Goal: Task Accomplishment & Management: Complete application form

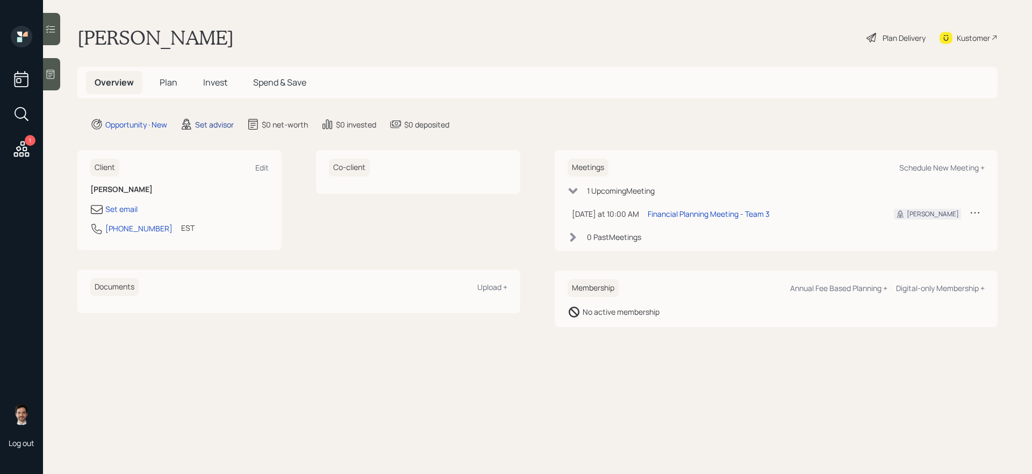
click at [213, 122] on div "Set advisor" at bounding box center [214, 124] width 39 height 11
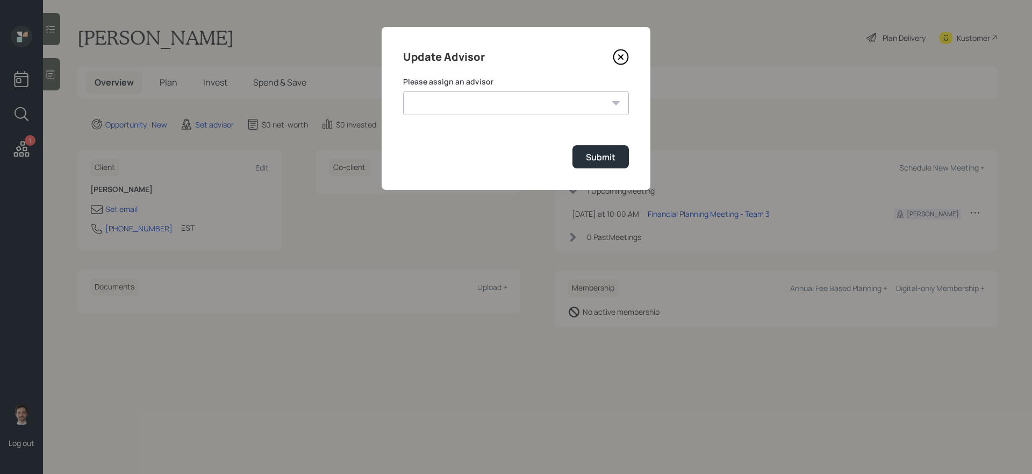
click at [438, 110] on select "[PERSON_NAME] [PERSON_NAME] End [PERSON_NAME] [PERSON_NAME] [PERSON_NAME] [PERS…" at bounding box center [516, 103] width 226 height 24
select select "ef6b64e1-8f62-4a74-b865-a7df4b35b836"
click at [403, 91] on select "[PERSON_NAME] [PERSON_NAME] End [PERSON_NAME] [PERSON_NAME] [PERSON_NAME] [PERS…" at bounding box center [516, 103] width 226 height 24
click at [594, 156] on div "Submit" at bounding box center [601, 157] width 30 height 12
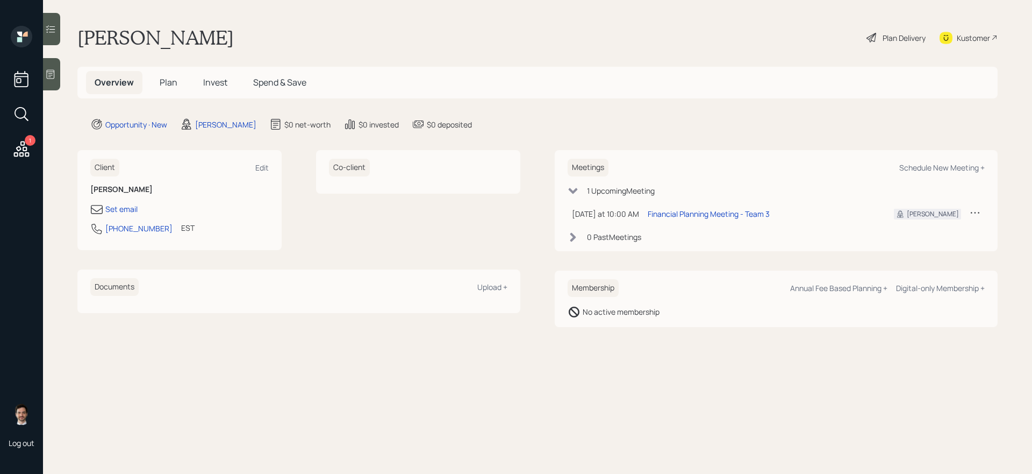
click at [180, 78] on h5 "Plan" at bounding box center [168, 82] width 35 height 23
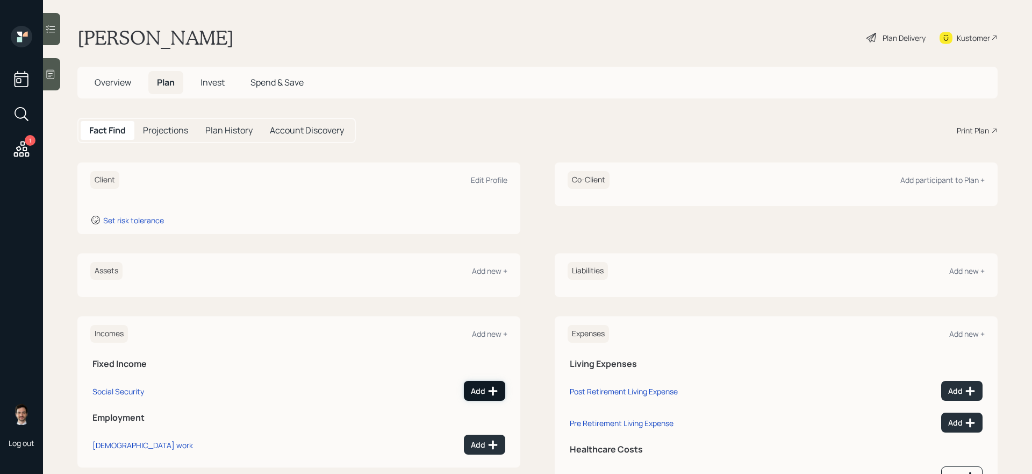
click at [479, 388] on div "Add" at bounding box center [484, 390] width 27 height 11
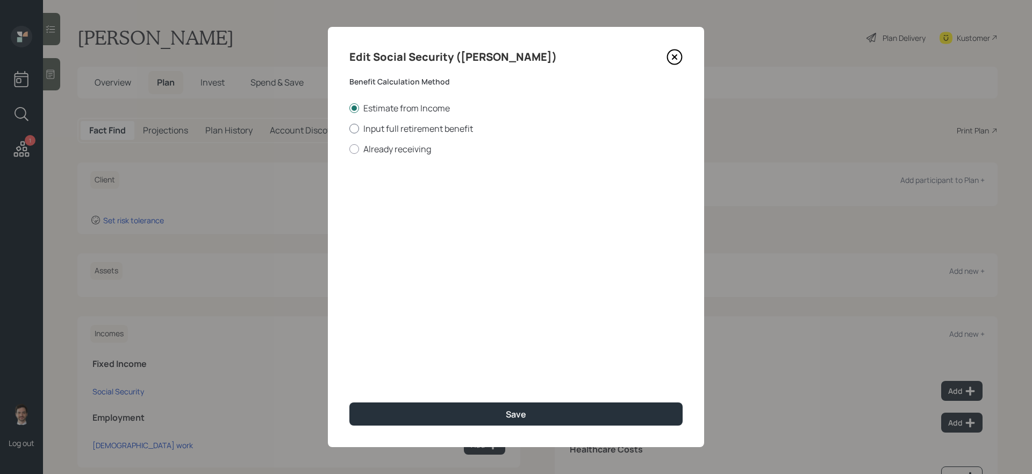
click at [437, 131] on label "Input full retirement benefit" at bounding box center [515, 129] width 333 height 12
click at [349, 128] on input "Input full retirement benefit" at bounding box center [349, 128] width 1 height 1
radio input "true"
click at [402, 194] on input "$" at bounding box center [515, 194] width 333 height 24
type input "$ 3,000"
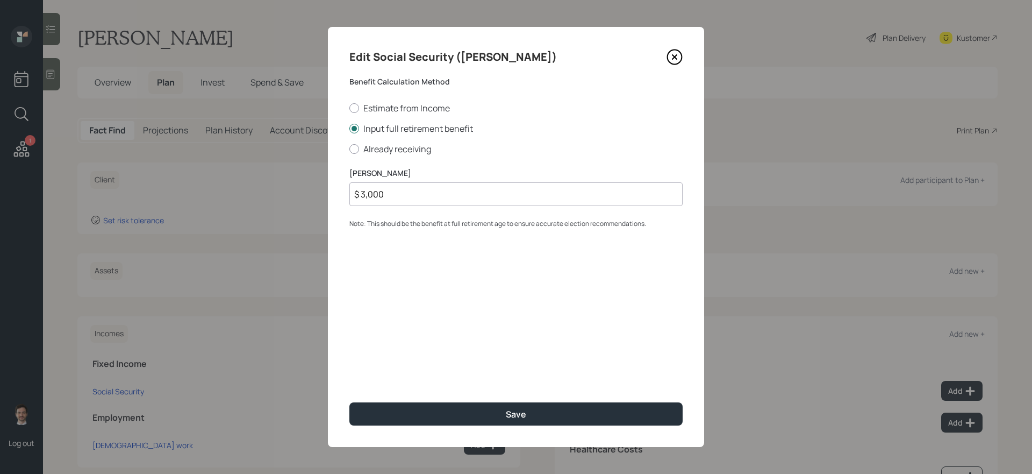
click at [349, 402] on button "Save" at bounding box center [515, 413] width 333 height 23
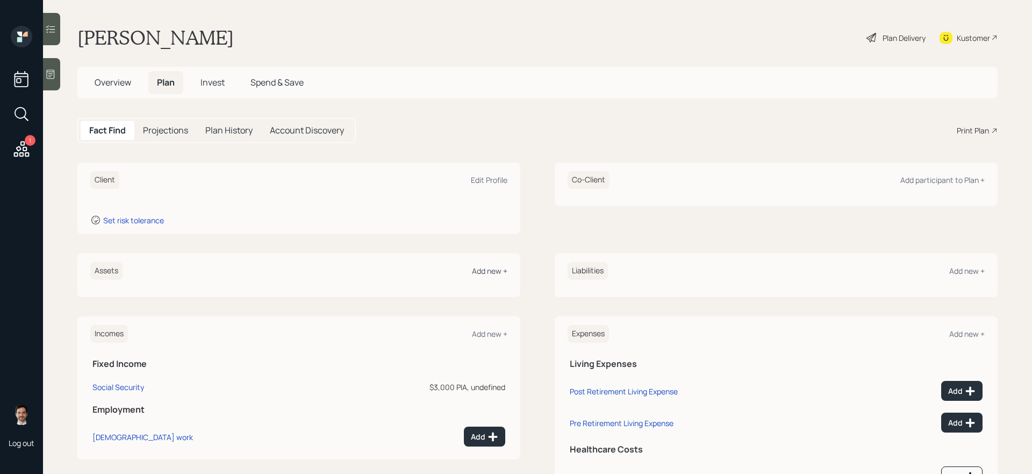
click at [493, 267] on div "Add new +" at bounding box center [489, 271] width 35 height 10
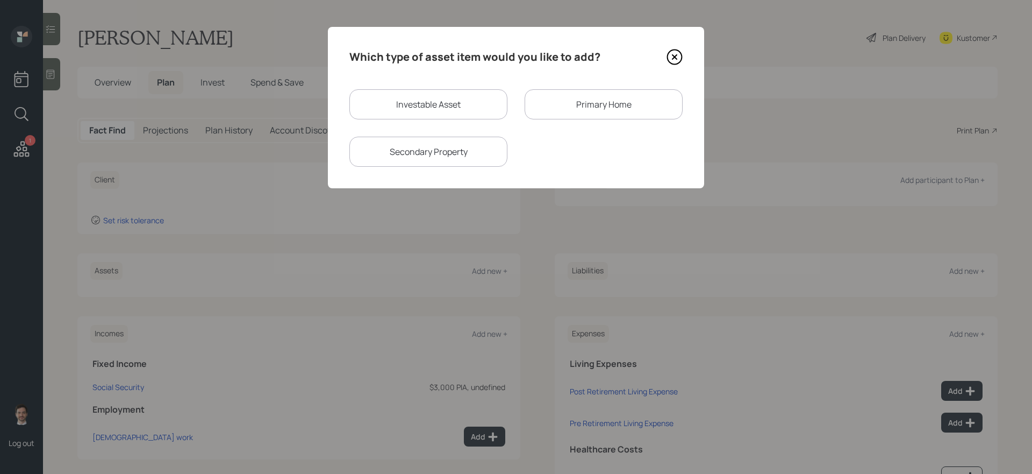
click at [468, 116] on div "Investable Asset" at bounding box center [428, 104] width 158 height 30
select select "taxable"
select select "balanced"
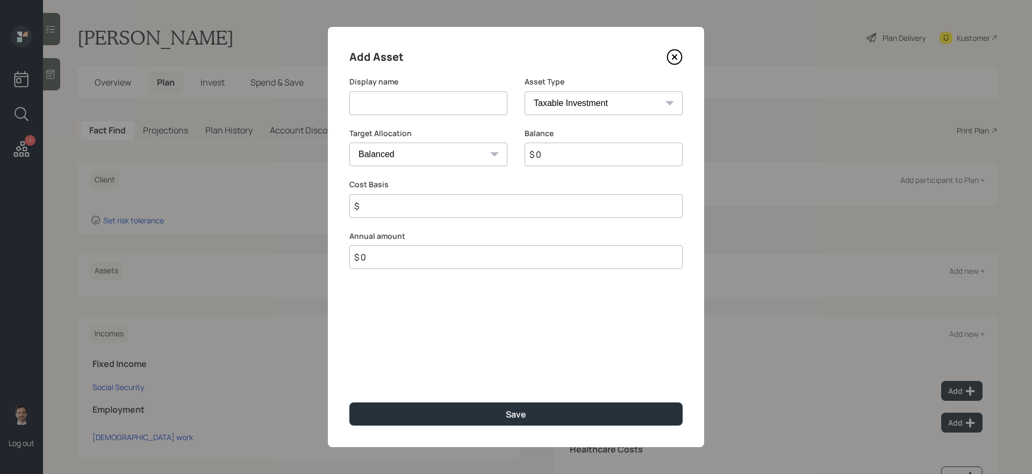
click at [449, 110] on input at bounding box center [428, 103] width 158 height 24
type input "Former 401k"
select select "ira"
type input "$"
type input "$ 30,000"
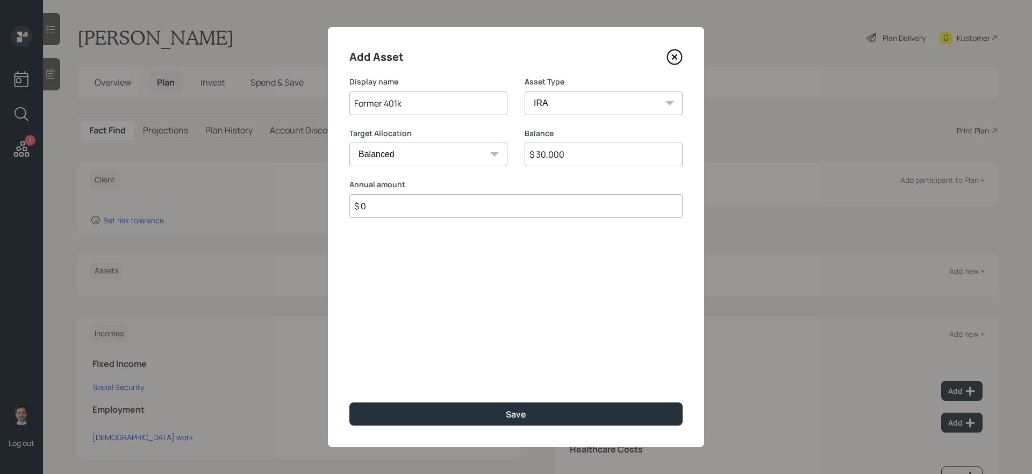
type input "$ 0"
click at [349, 402] on button "Save" at bounding box center [515, 413] width 333 height 23
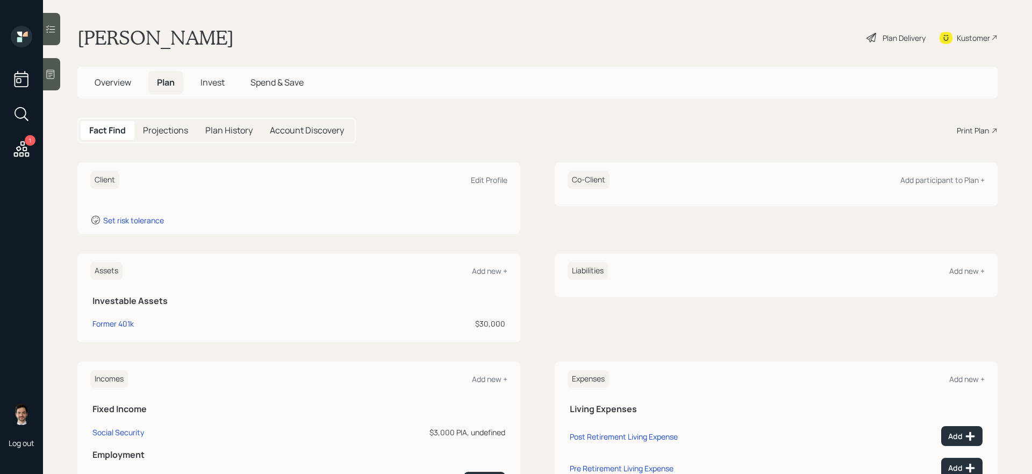
click at [514, 271] on div "Assets Add new + Investable Assets Former 401k $30,000" at bounding box center [298, 297] width 443 height 89
click at [491, 271] on div "Add new +" at bounding box center [489, 271] width 35 height 10
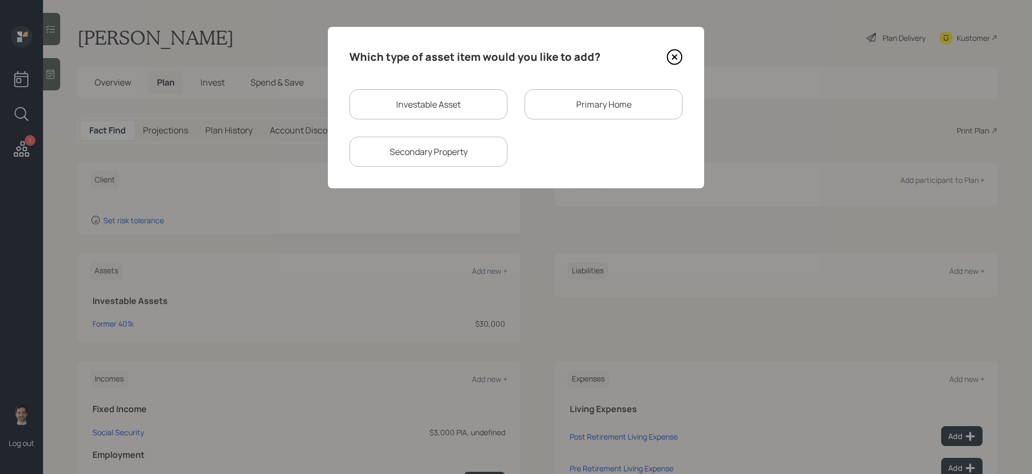
click at [462, 89] on div "Investable Asset" at bounding box center [428, 104] width 158 height 30
select select "taxable"
select select "balanced"
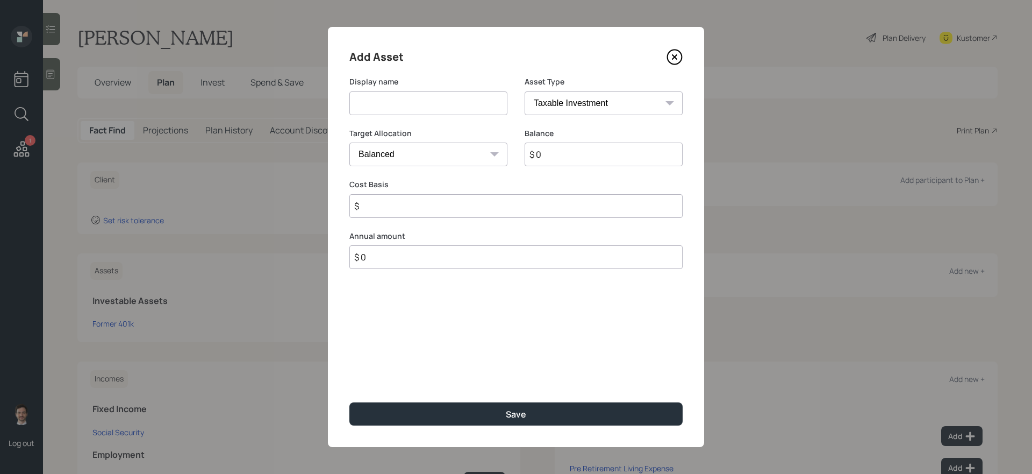
click at [442, 99] on input at bounding box center [428, 103] width 158 height 24
type input "IRA"
select select "ira"
type input "$"
type input "$ 50,000"
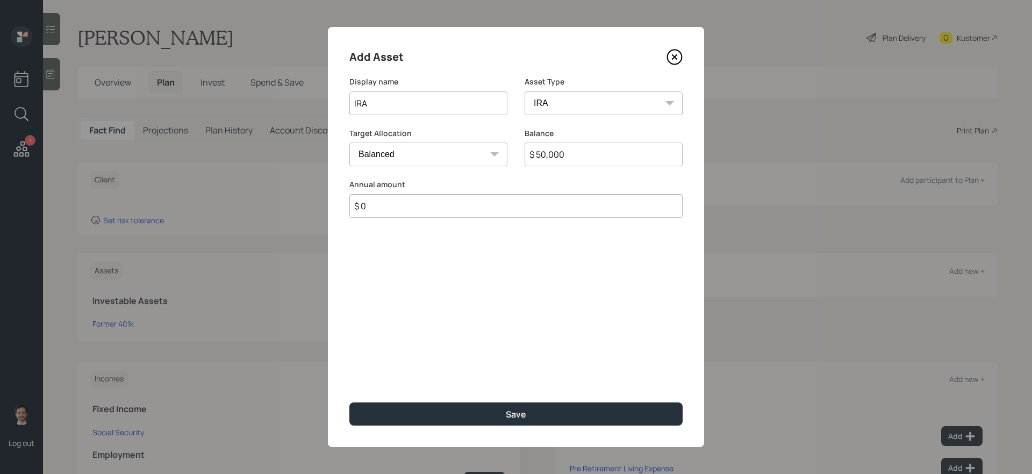
type input "$ 0"
click at [349, 402] on button "Save" at bounding box center [515, 413] width 333 height 23
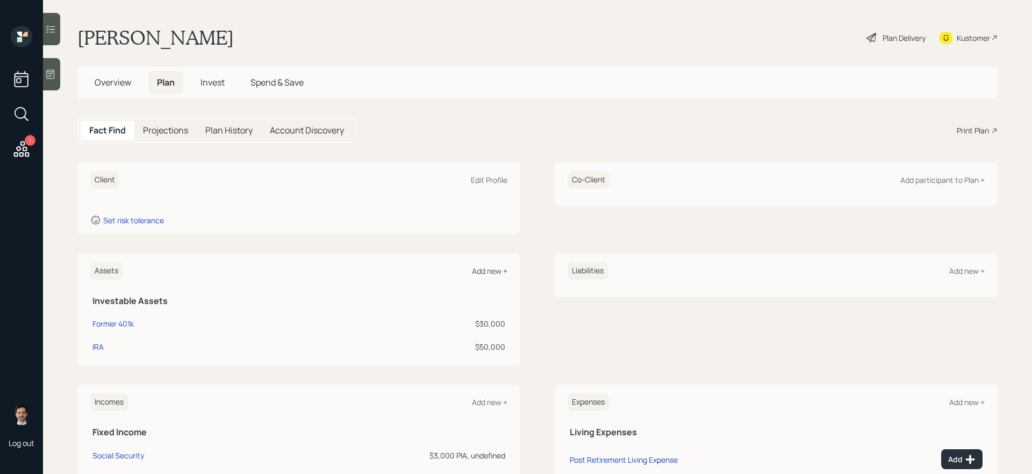
click at [488, 272] on div "Add new +" at bounding box center [489, 271] width 35 height 10
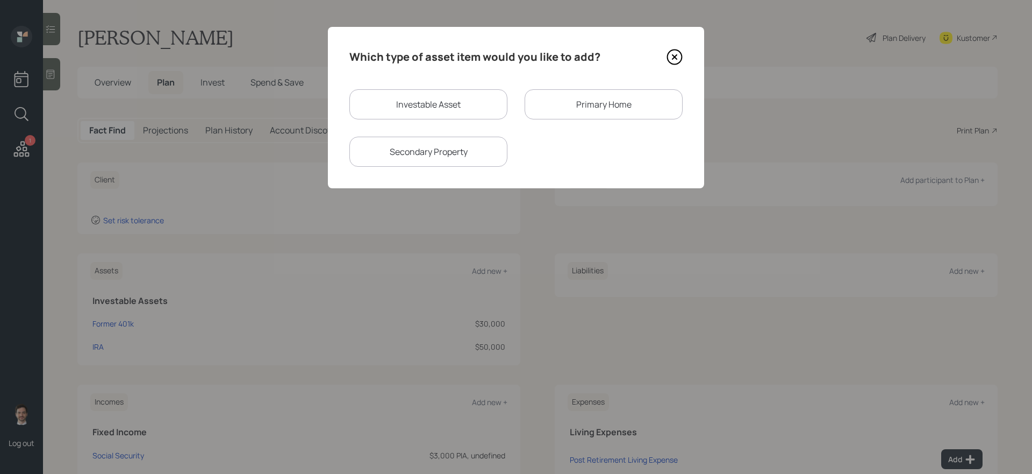
click at [460, 95] on div "Investable Asset" at bounding box center [428, 104] width 158 height 30
select select "taxable"
select select "balanced"
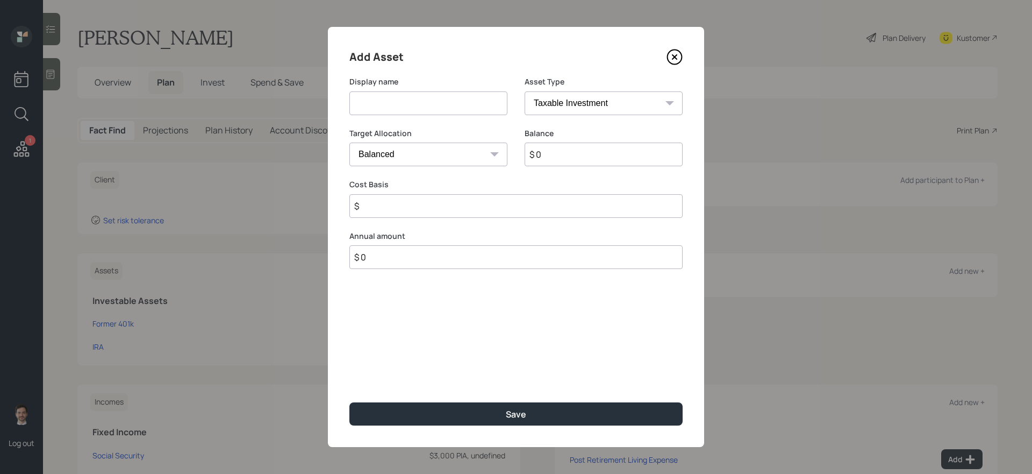
click at [455, 97] on input at bounding box center [428, 103] width 158 height 24
type input "s"
type input "Savings"
select select "emergency_fund"
type input "$ 15,000"
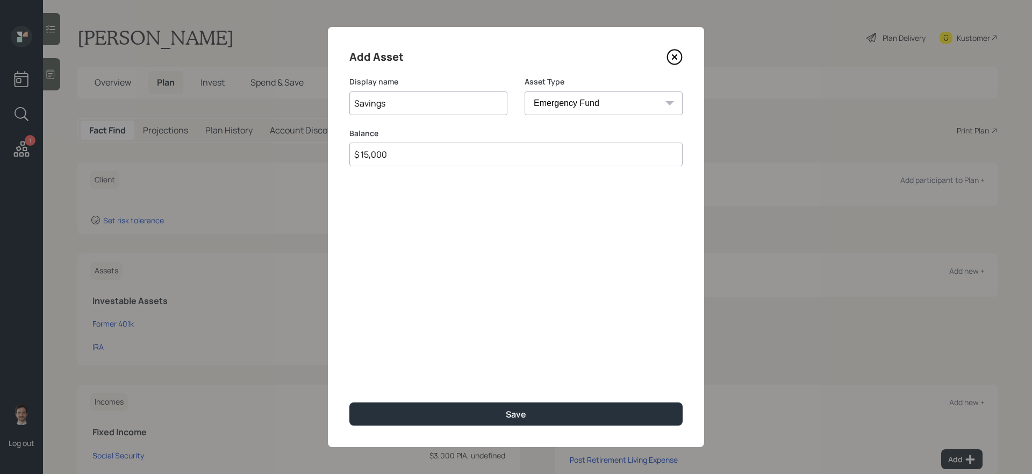
click at [349, 402] on button "Save" at bounding box center [515, 413] width 333 height 23
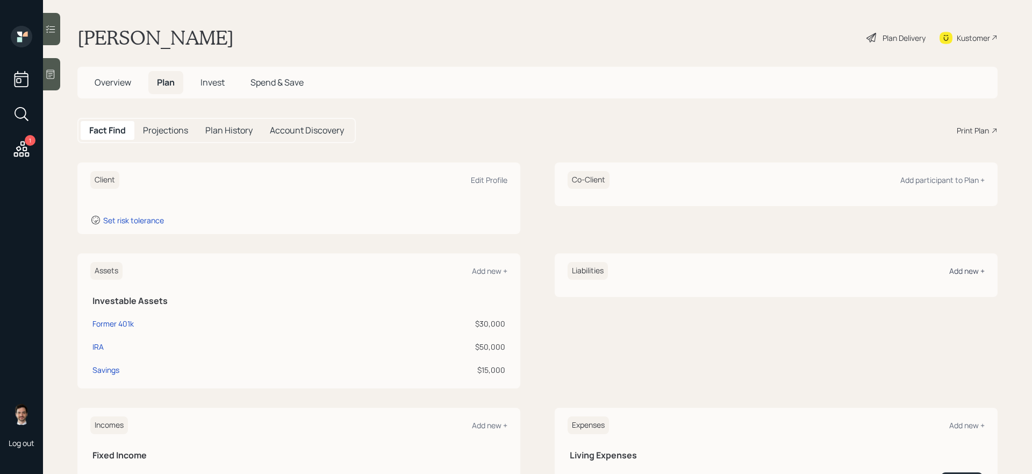
click at [965, 270] on div "Add new +" at bounding box center [966, 271] width 35 height 10
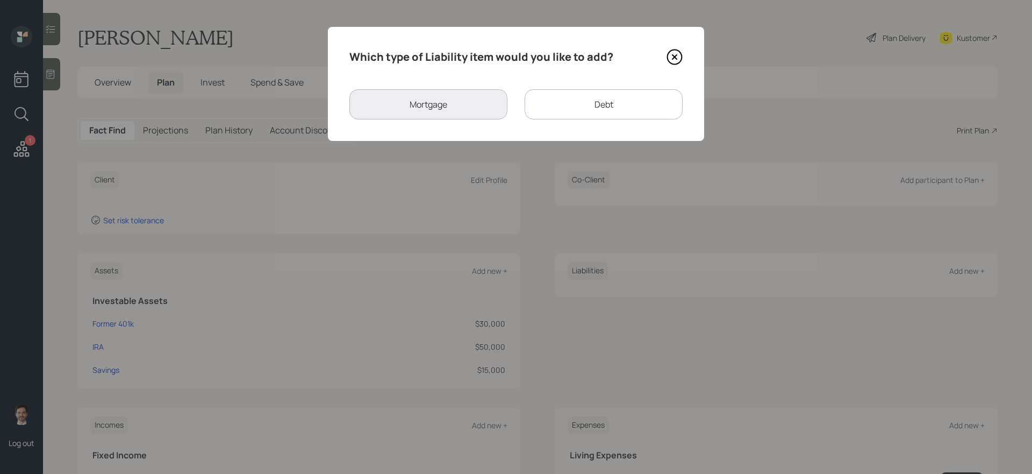
click at [590, 102] on div "Debt" at bounding box center [604, 104] width 158 height 30
select select "credit_card"
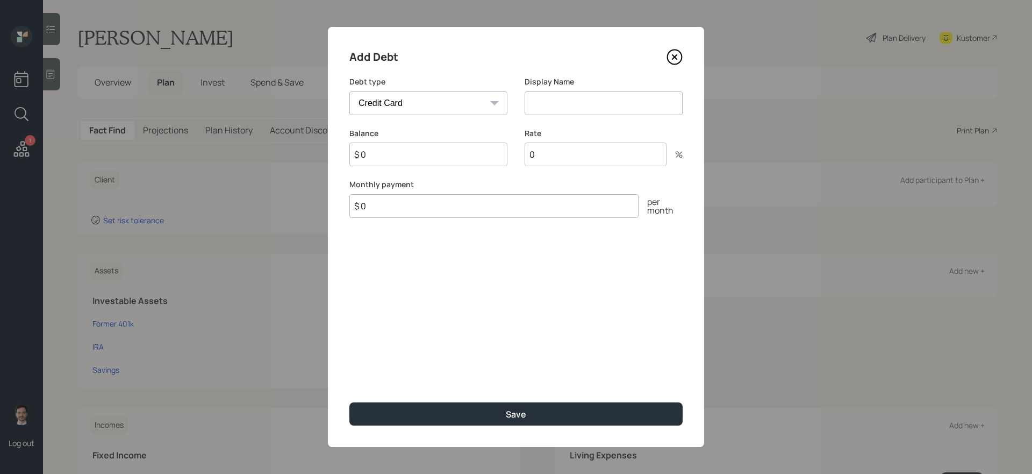
click at [475, 107] on select "Car Credit Card Medical Student Other" at bounding box center [428, 103] width 158 height 24
click at [559, 103] on input at bounding box center [604, 103] width 158 height 24
type input "CC Debt"
type input "$ 7,000"
click at [349, 402] on button "Save" at bounding box center [515, 413] width 333 height 23
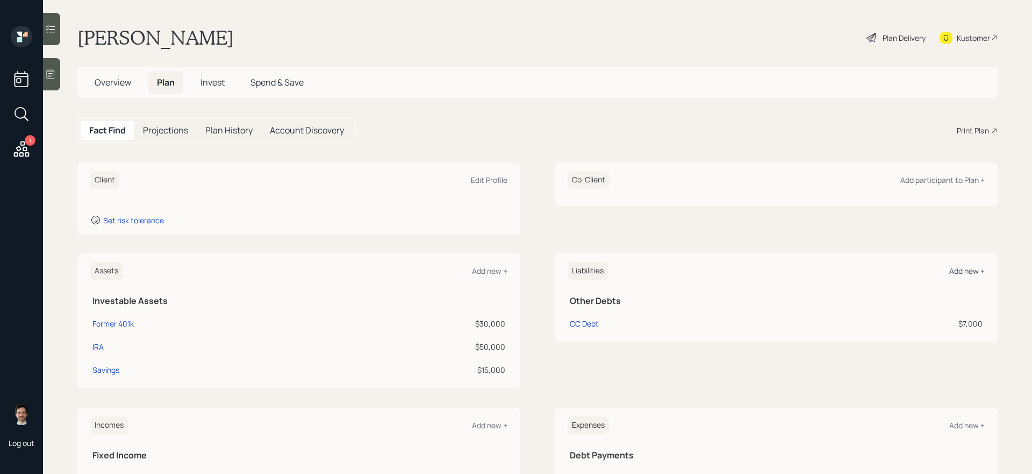
click at [961, 271] on div "Add new +" at bounding box center [966, 271] width 35 height 10
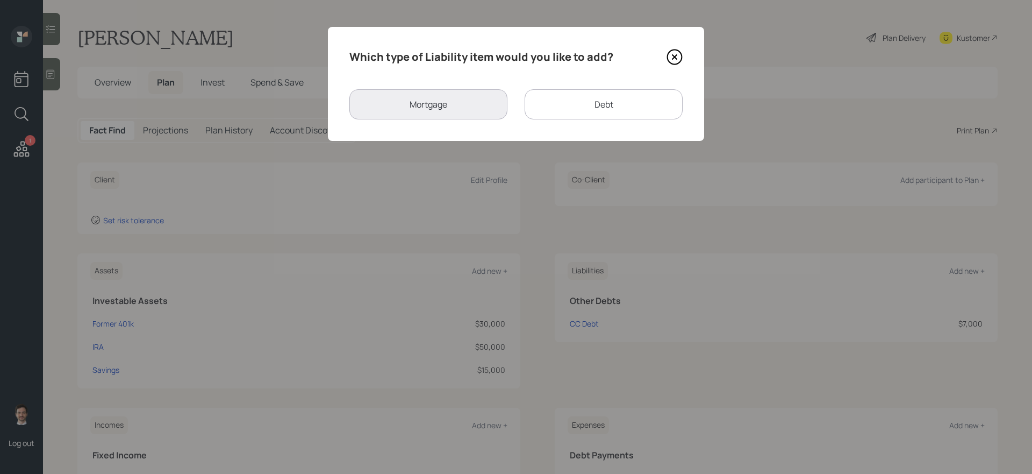
click at [650, 104] on div "Debt" at bounding box center [604, 104] width 158 height 30
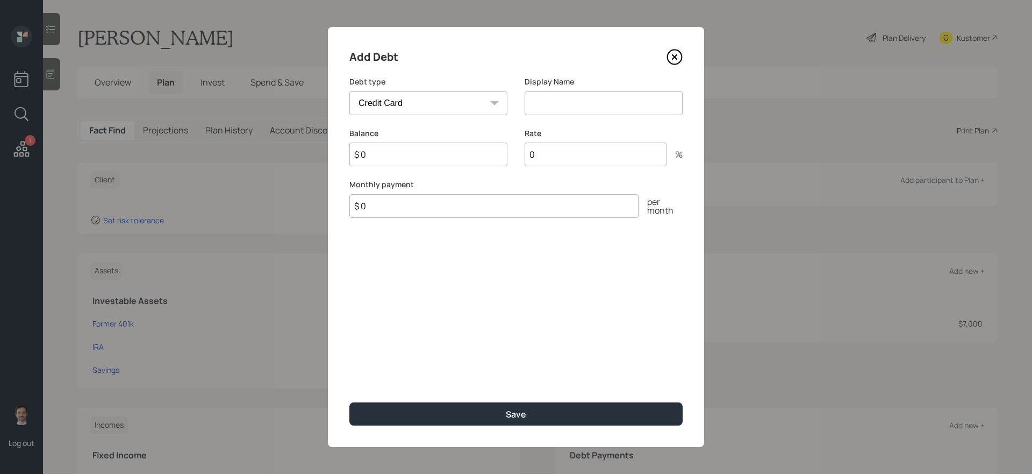
click at [451, 99] on select "Car Credit Card Medical Student Other" at bounding box center [428, 103] width 158 height 24
select select "other"
click at [349, 91] on select "Car Credit Card Medical Student Other" at bounding box center [428, 103] width 158 height 24
click at [563, 102] on input at bounding box center [604, 103] width 158 height 24
type input "Medical Bills"
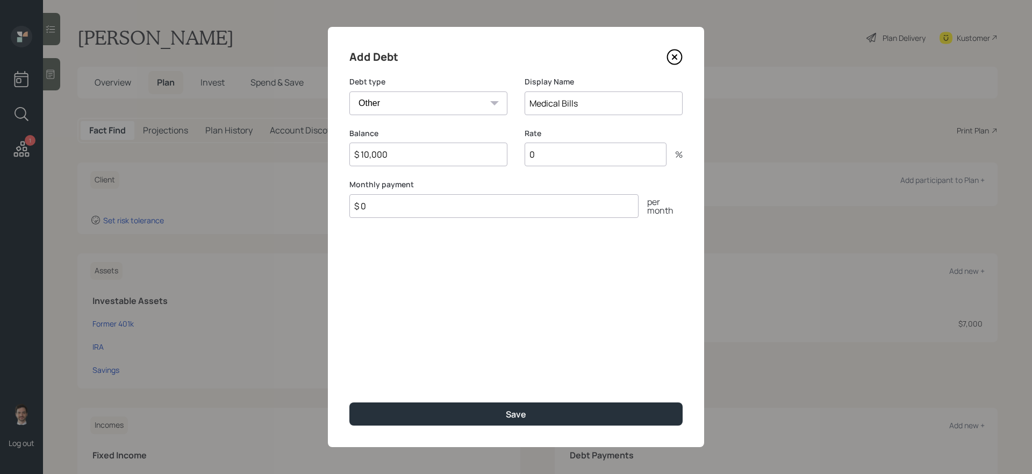
type input "$ 10,000"
click at [349, 402] on button "Save" at bounding box center [515, 413] width 333 height 23
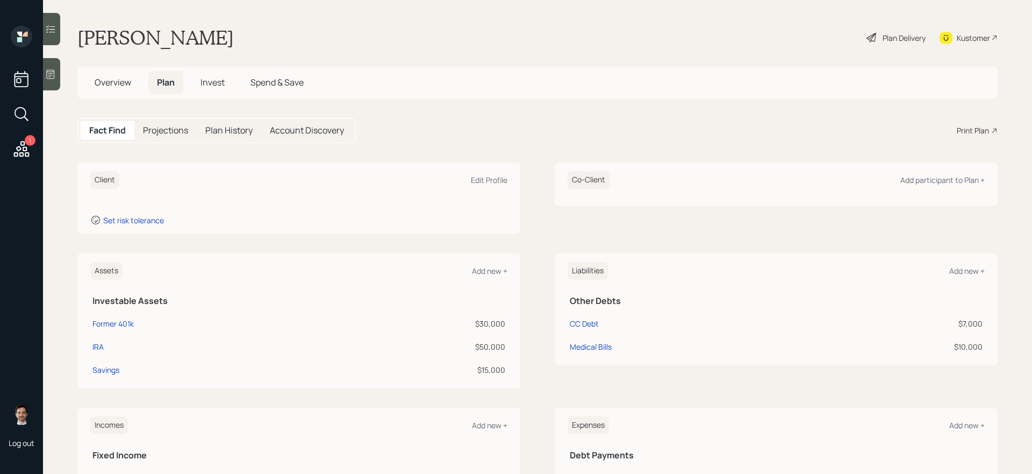
scroll to position [128, 0]
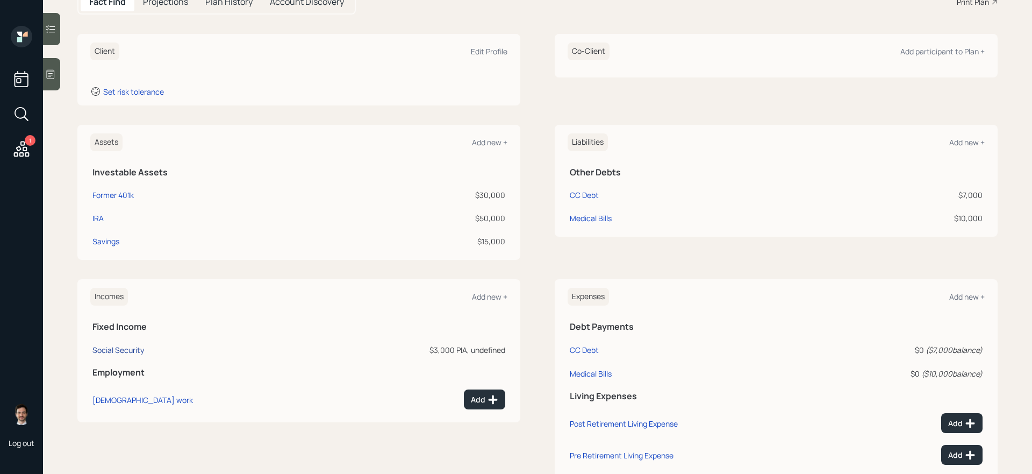
click at [106, 348] on div "Social Security" at bounding box center [118, 350] width 52 height 10
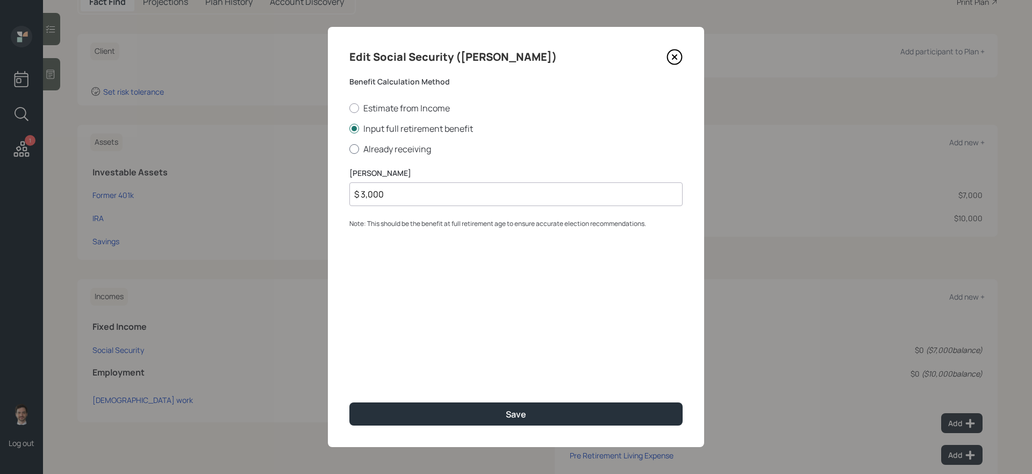
click at [379, 146] on label "Already receiving" at bounding box center [515, 149] width 333 height 12
click at [349, 148] on input "Already receiving" at bounding box center [349, 148] width 1 height 1
radio input "true"
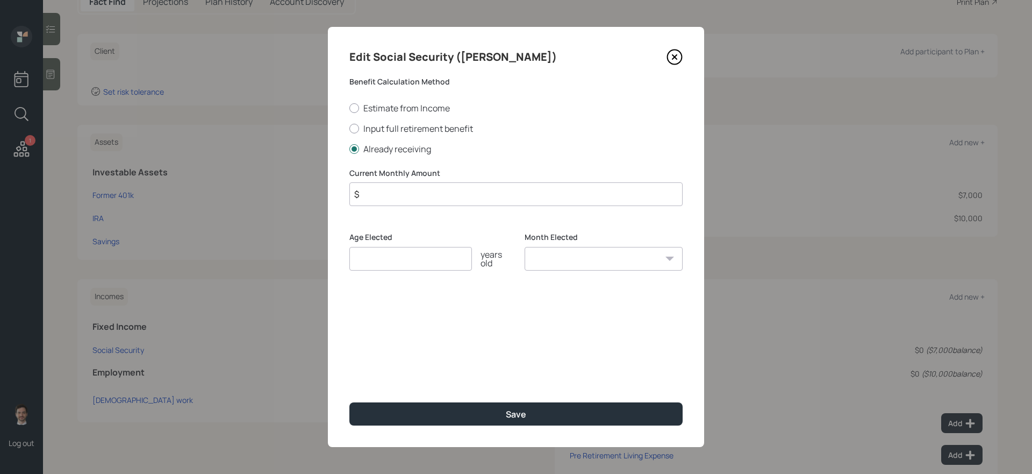
click at [427, 193] on input "$" at bounding box center [515, 194] width 333 height 24
type input "$ 3,000"
type input "62"
click at [349, 402] on button "Save" at bounding box center [515, 413] width 333 height 23
